Goal: Check status: Check status

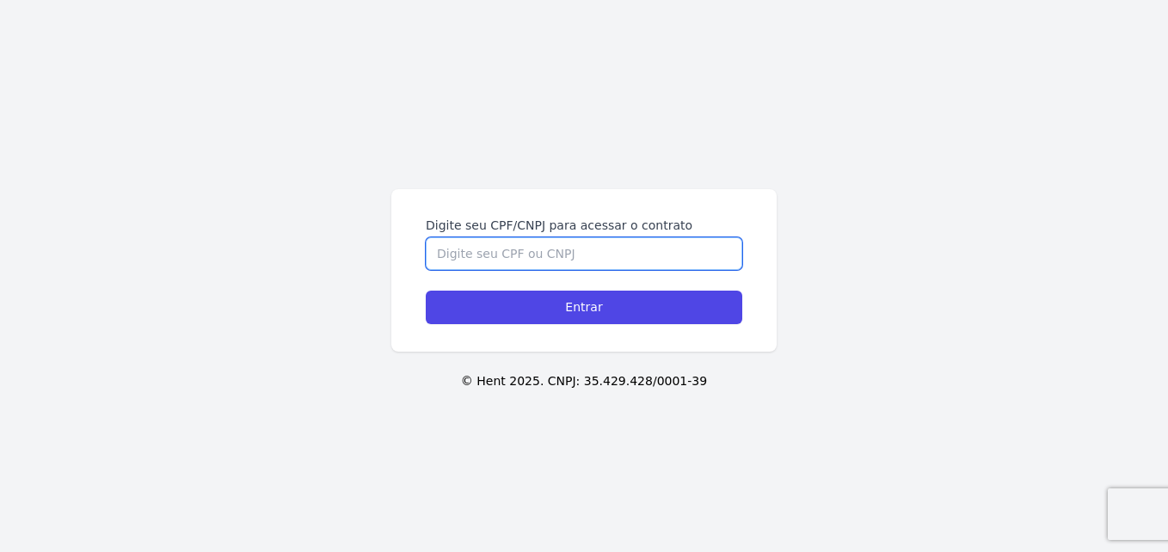
click at [517, 256] on input "Digite seu CPF/CNPJ para acessar o contrato" at bounding box center [584, 253] width 316 height 33
type input "03960172150"
click at [426, 291] on input "Entrar" at bounding box center [584, 308] width 316 height 34
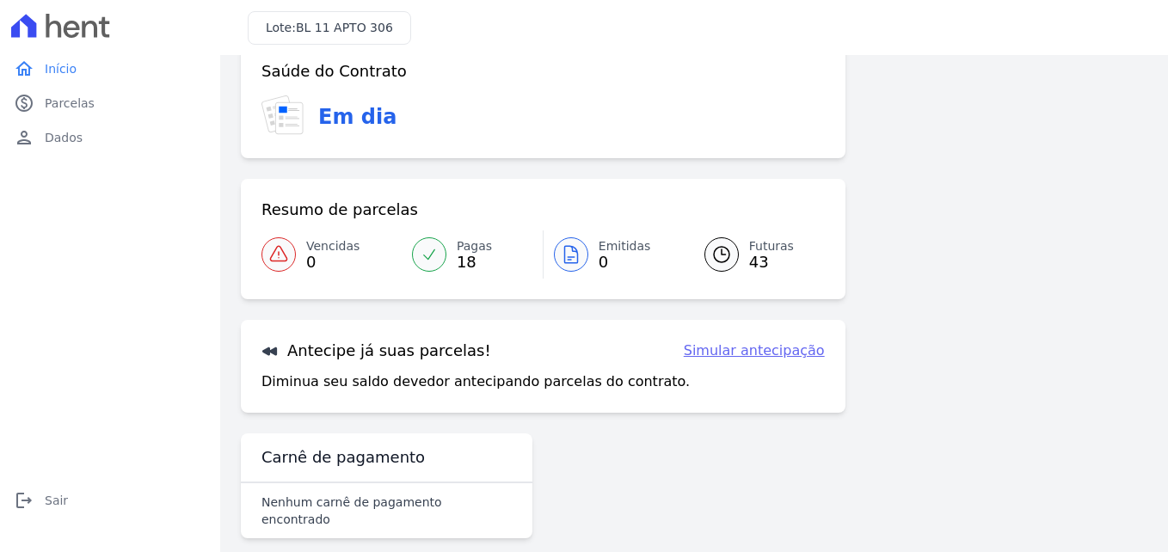
scroll to position [104, 0]
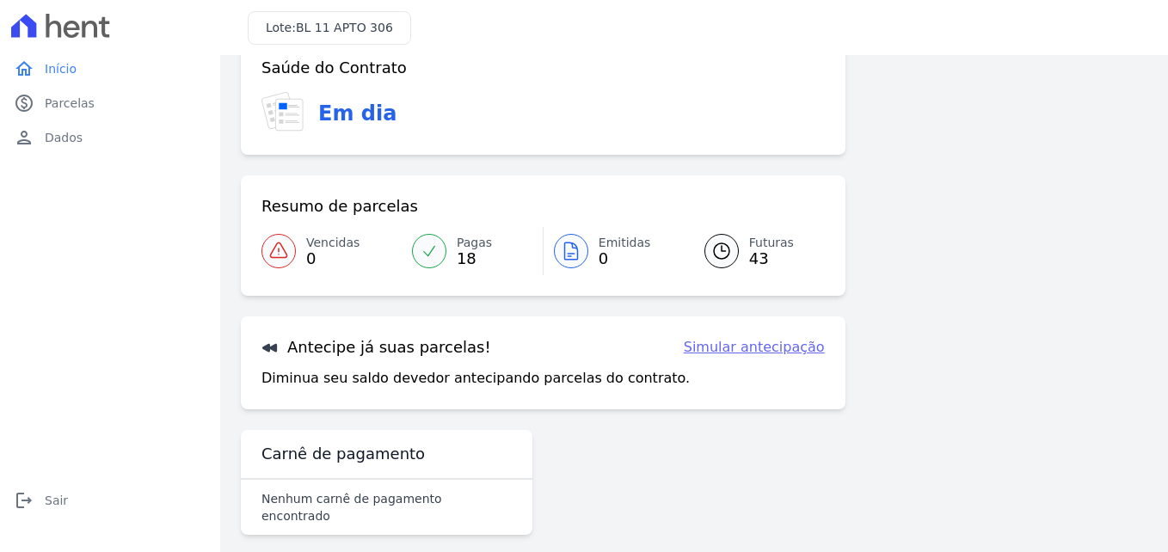
drag, startPoint x: 611, startPoint y: 292, endPoint x: 573, endPoint y: 214, distance: 87.3
click at [573, 214] on div "Resumo de parcelas" at bounding box center [542, 206] width 563 height 21
click at [722, 254] on icon at bounding box center [721, 250] width 15 height 15
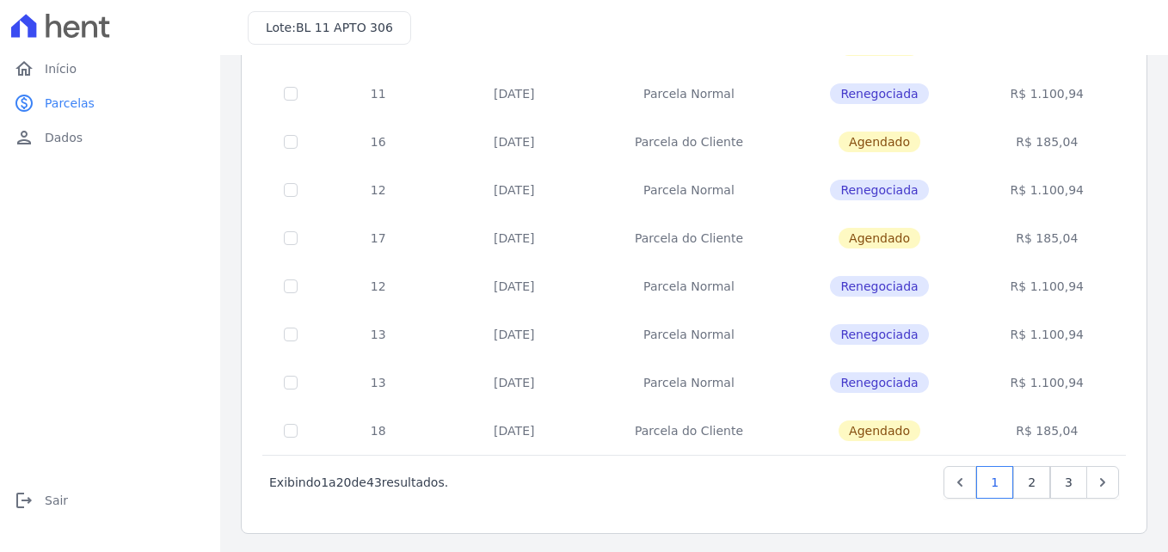
scroll to position [746, 0]
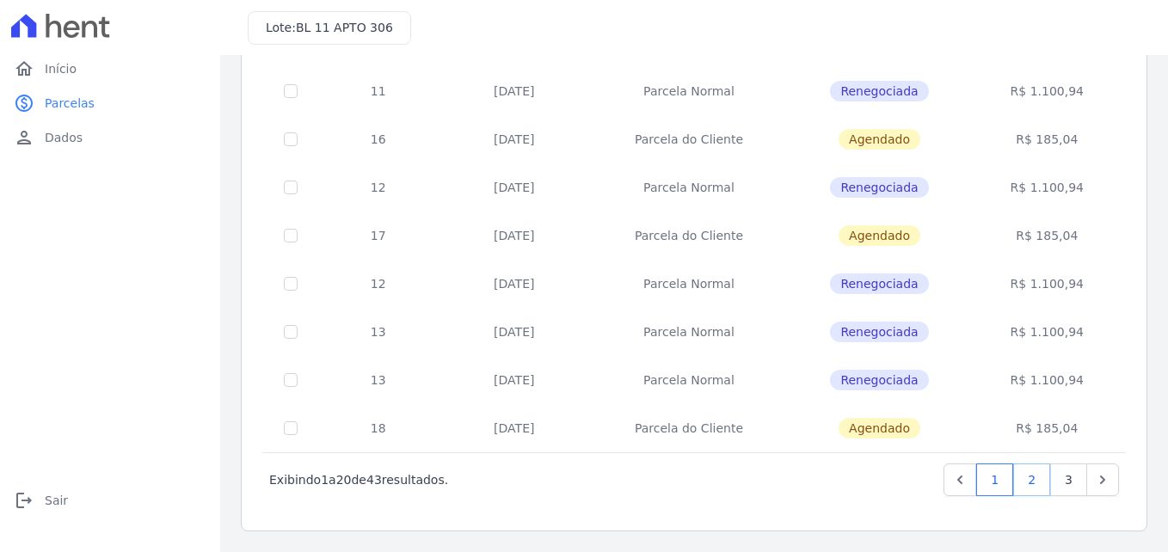
click at [1017, 484] on link "2" at bounding box center [1031, 480] width 37 height 33
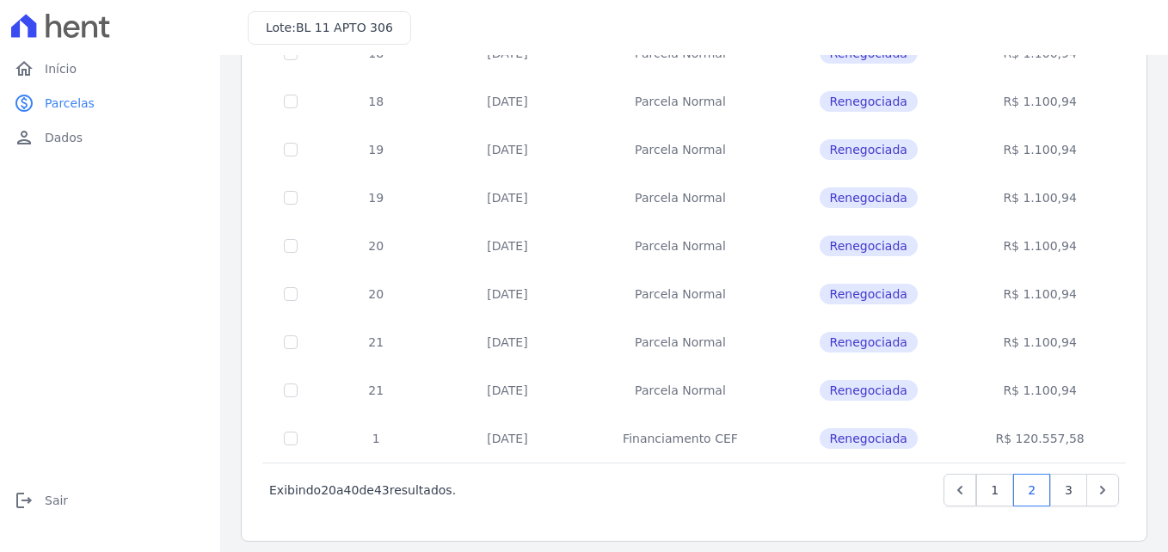
scroll to position [746, 0]
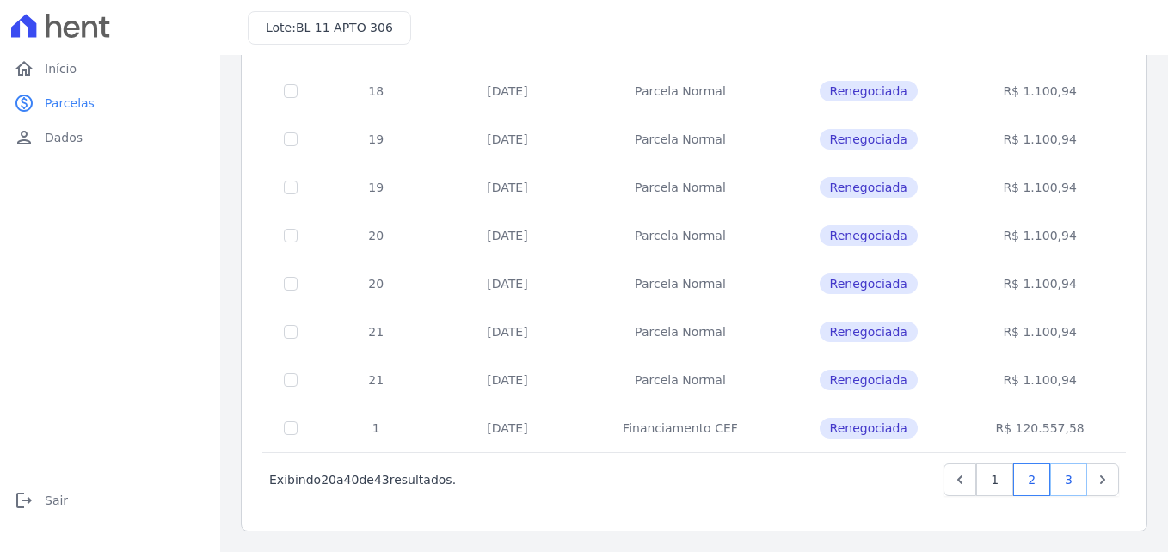
click at [1050, 479] on link "3" at bounding box center [1068, 480] width 37 height 33
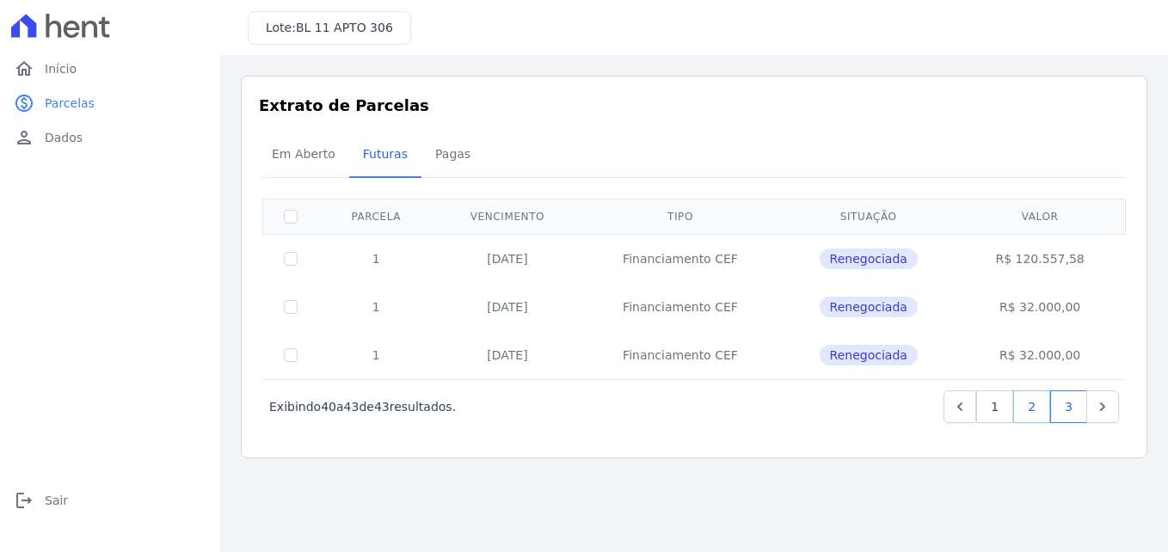
click at [1023, 411] on link "2" at bounding box center [1031, 406] width 37 height 33
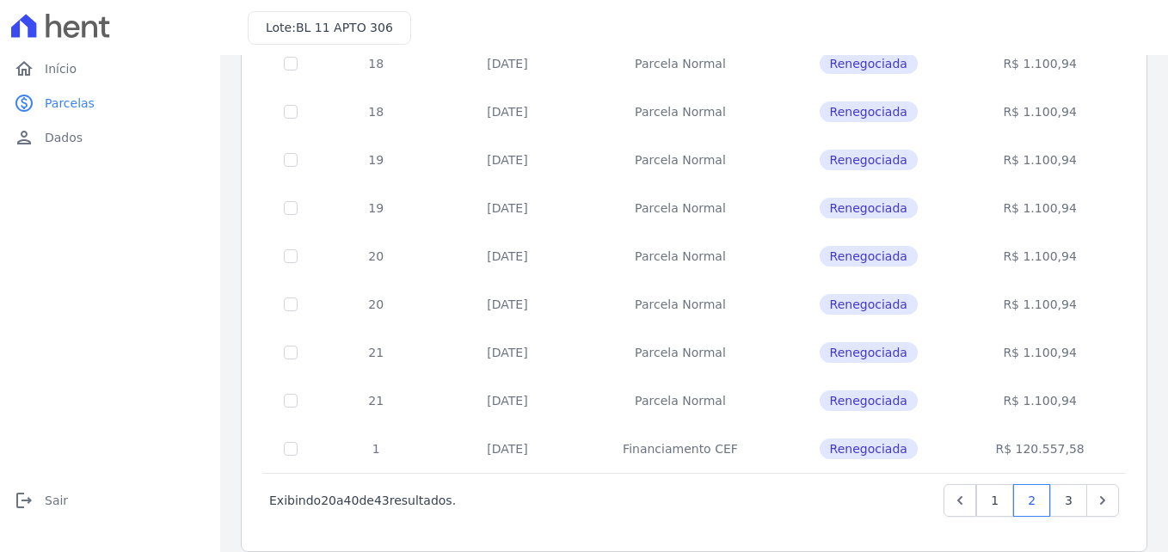
scroll to position [746, 0]
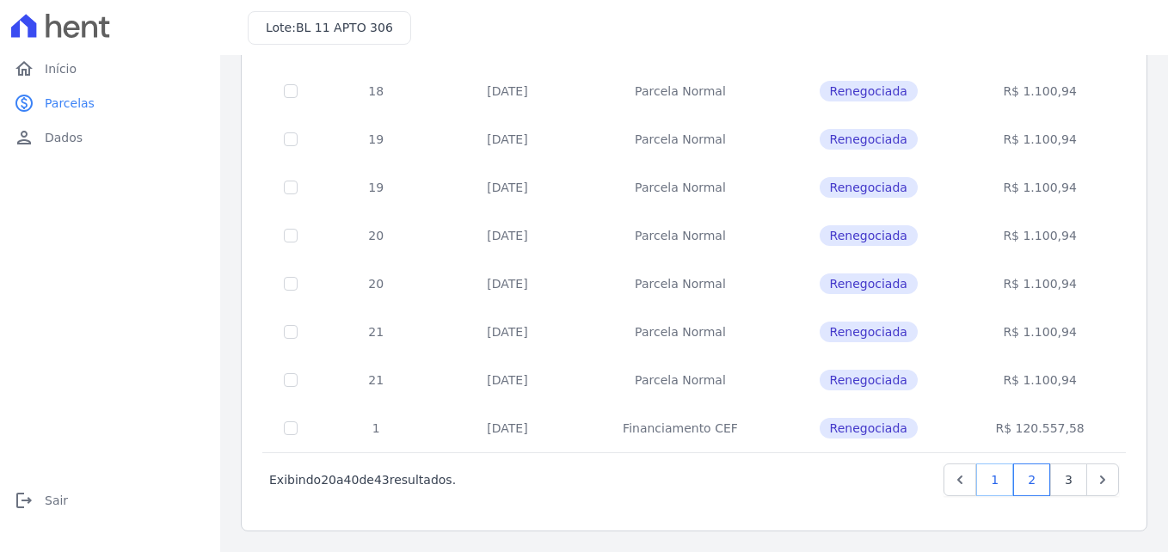
click at [980, 472] on link "1" at bounding box center [994, 480] width 37 height 33
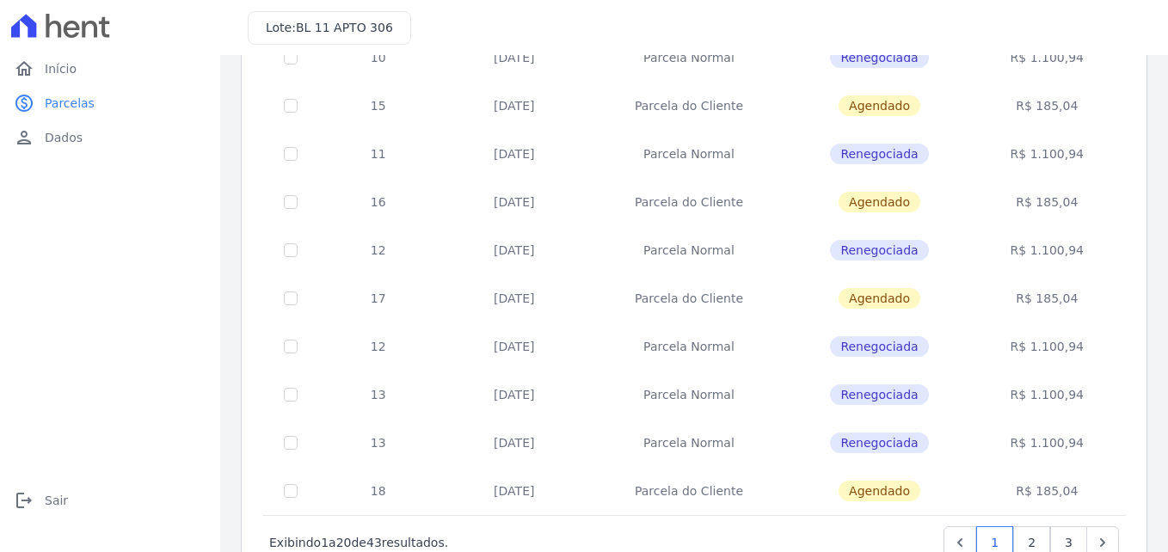
scroll to position [746, 0]
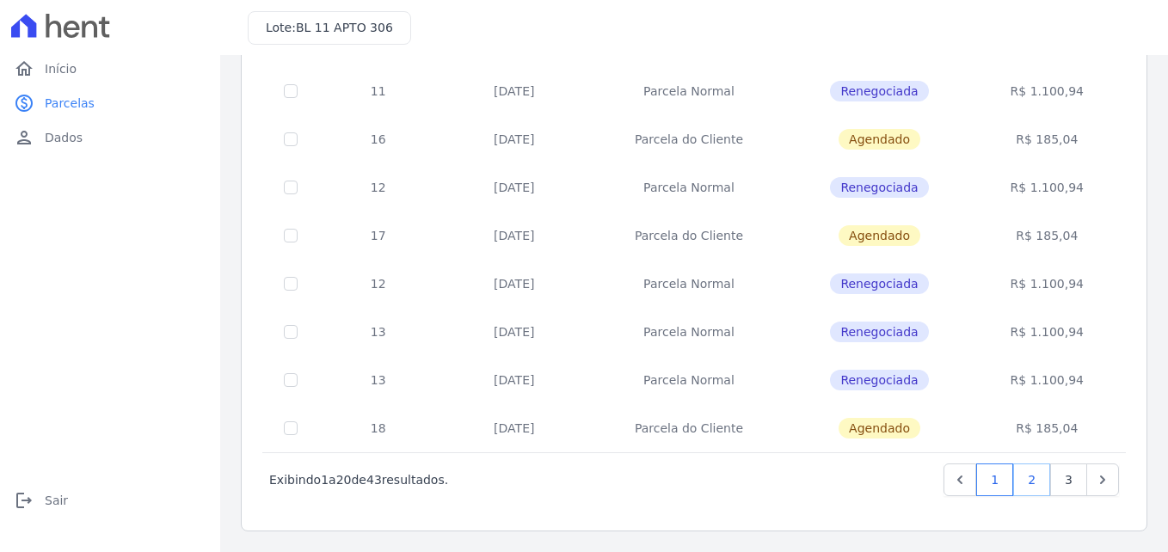
click at [1029, 482] on link "2" at bounding box center [1031, 480] width 37 height 33
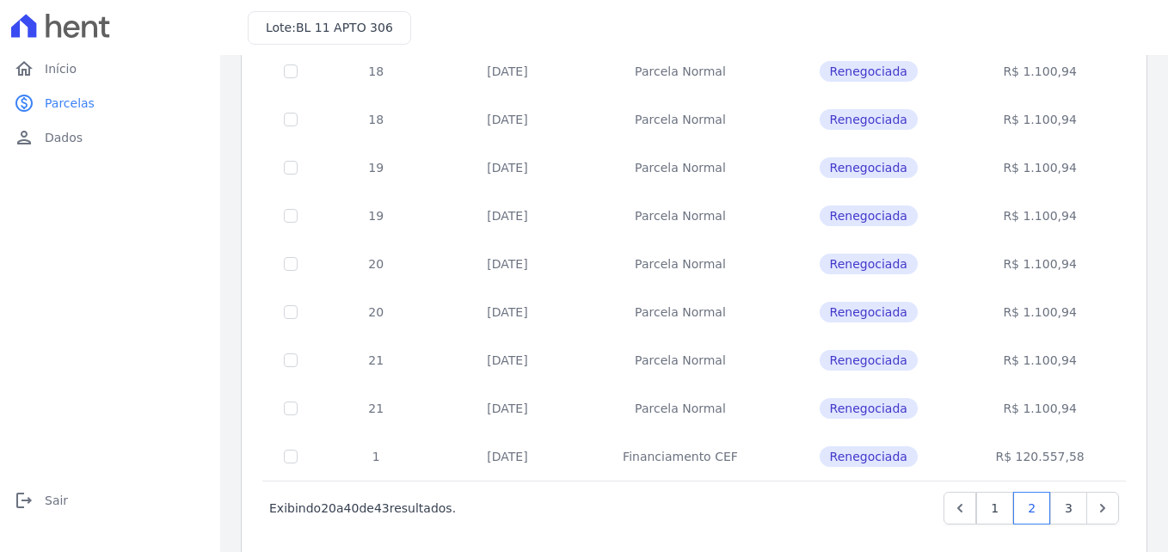
scroll to position [746, 0]
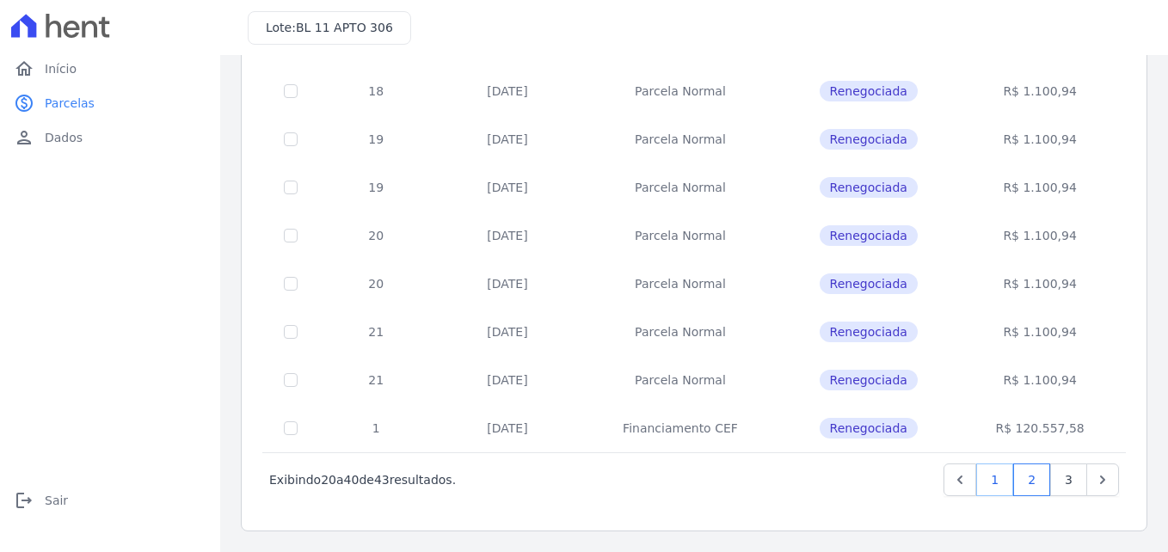
click at [980, 488] on link "1" at bounding box center [994, 480] width 37 height 33
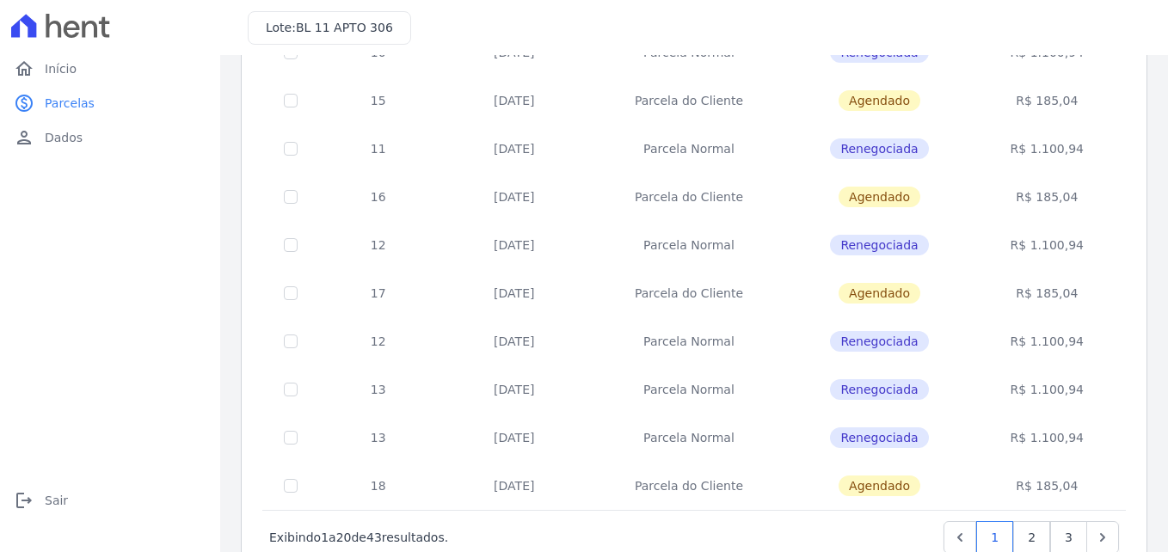
scroll to position [746, 0]
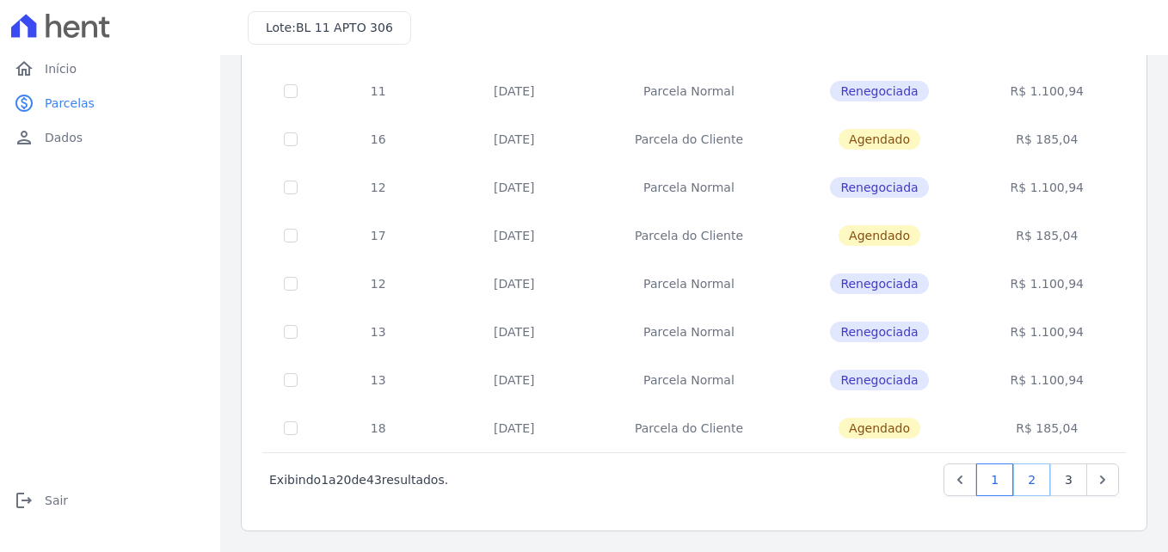
click at [1028, 484] on link "2" at bounding box center [1031, 480] width 37 height 33
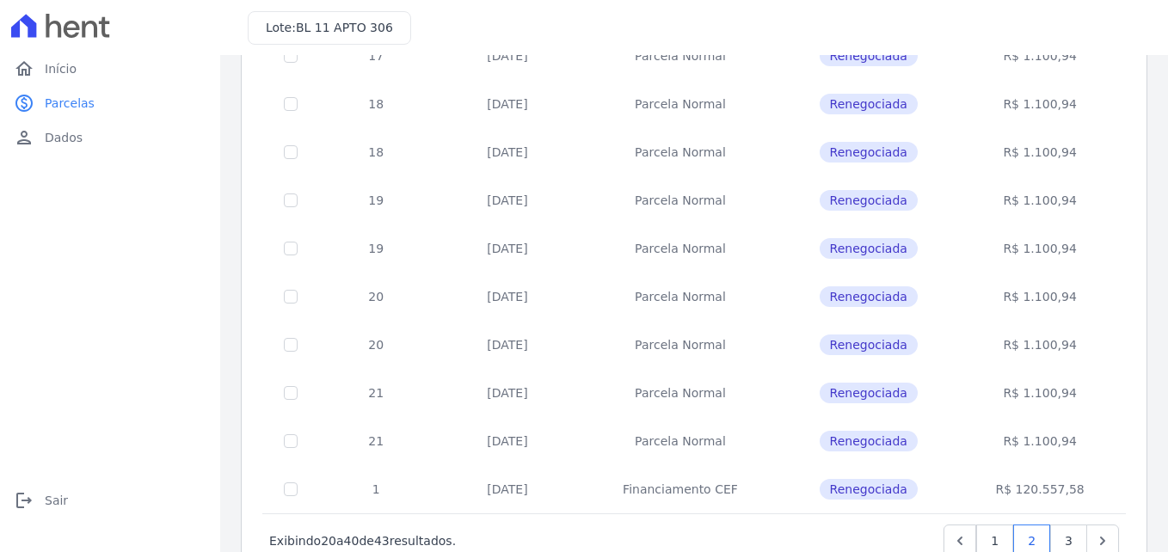
scroll to position [746, 0]
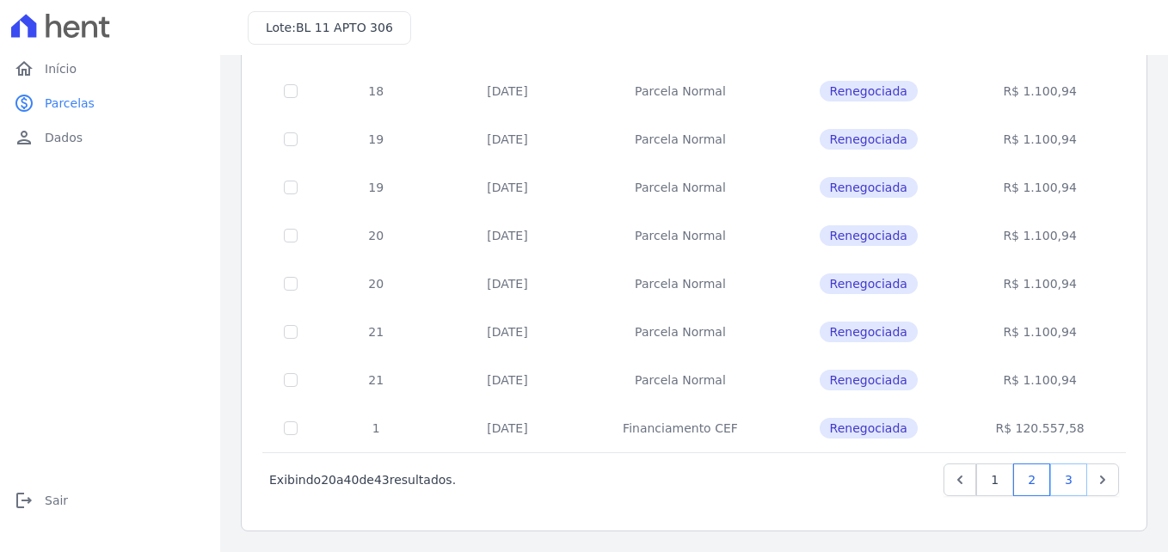
click at [1053, 474] on link "3" at bounding box center [1068, 480] width 37 height 33
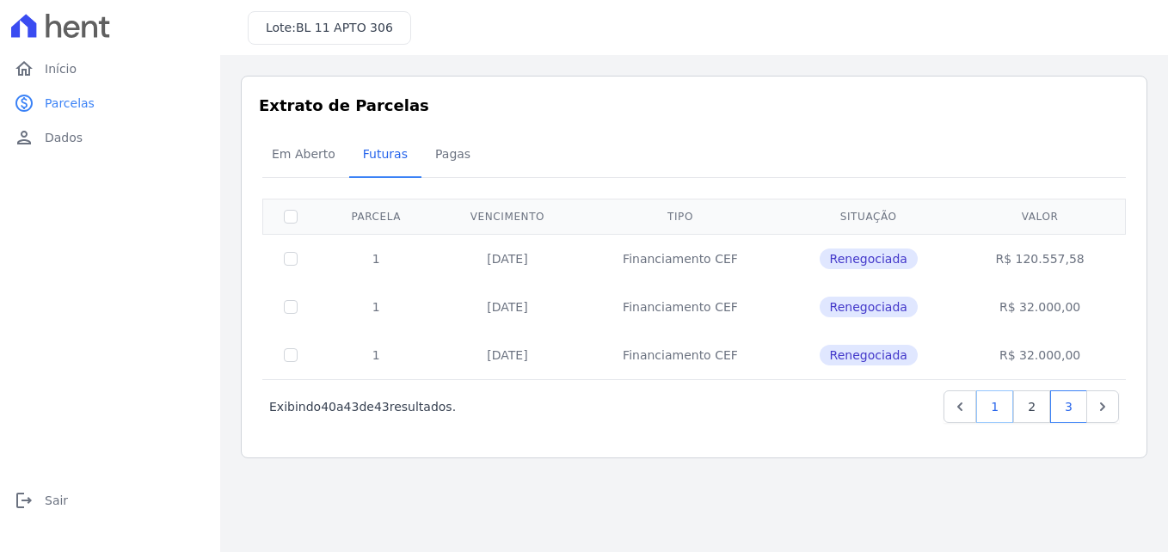
click at [1003, 417] on link "1" at bounding box center [994, 406] width 37 height 33
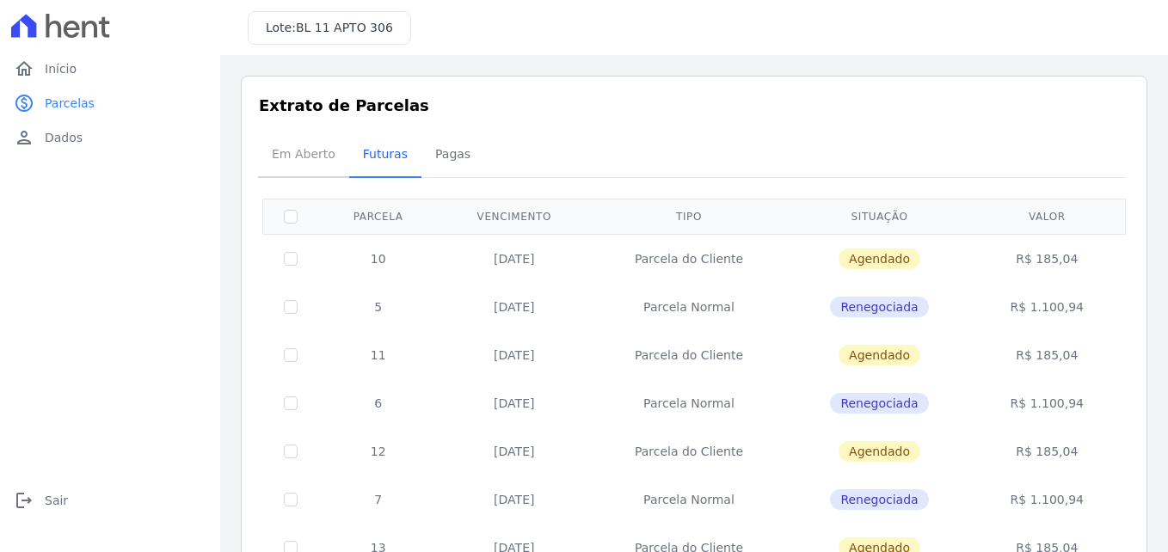
click at [316, 163] on span "Em Aberto" at bounding box center [303, 154] width 84 height 34
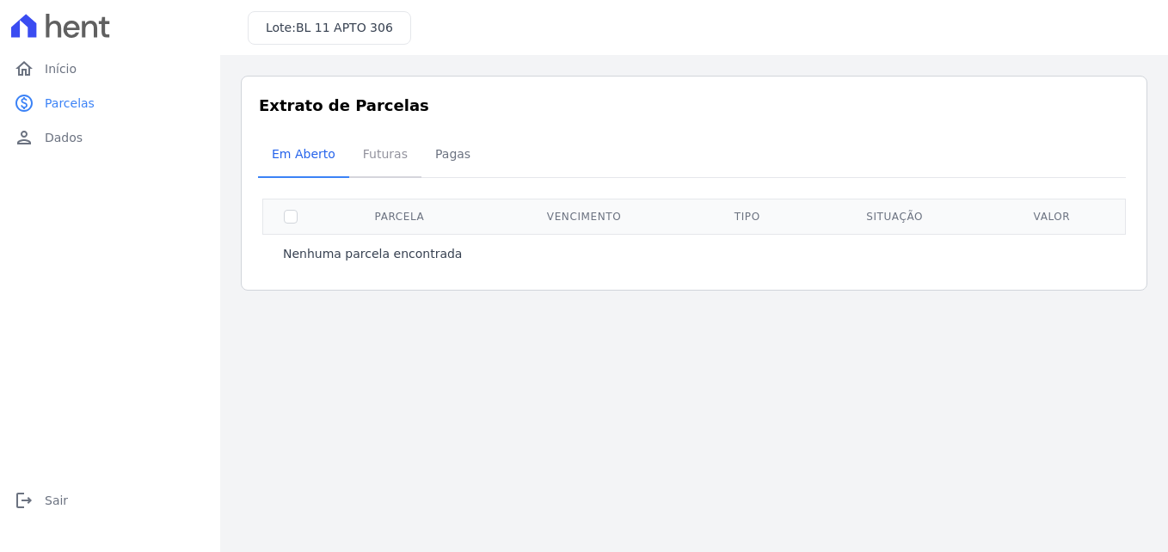
click at [371, 162] on span "Futuras" at bounding box center [385, 154] width 65 height 34
